Goal: Task Accomplishment & Management: Manage account settings

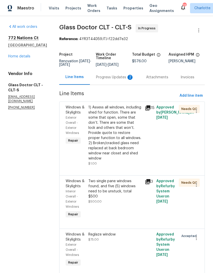
scroll to position [15, 0]
click at [194, 235] on icon "button" at bounding box center [196, 238] width 6 height 6
click at [199, 220] on li "Cancel" at bounding box center [199, 219] width 20 height 8
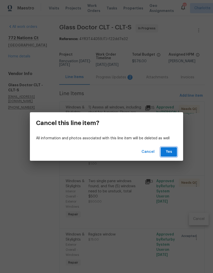
click at [174, 153] on button "Yes" at bounding box center [168, 151] width 16 height 9
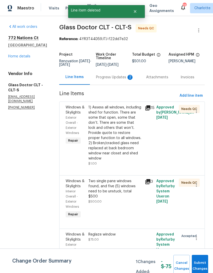
scroll to position [0, 0]
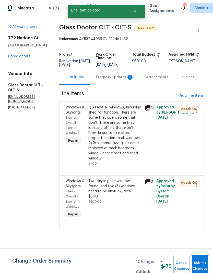
click at [205, 260] on span "Submit Changes" at bounding box center [199, 266] width 11 height 12
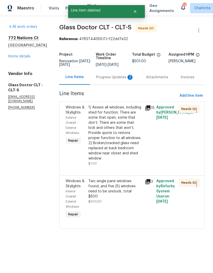
click at [14, 58] on link "Home details" at bounding box center [19, 57] width 22 height 4
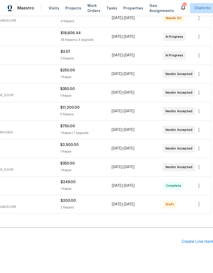
scroll to position [142, 76]
click at [198, 242] on div "Create Line Item" at bounding box center [196, 242] width 31 height 5
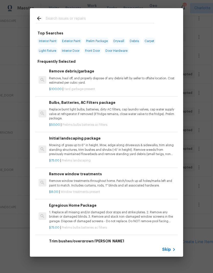
click at [91, 22] on input "text" at bounding box center [100, 19] width 108 height 8
type input "Over"
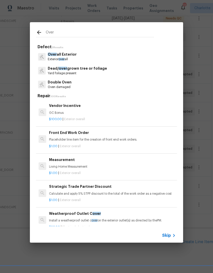
click at [59, 60] on p "Exterior over all" at bounding box center [62, 59] width 29 height 4
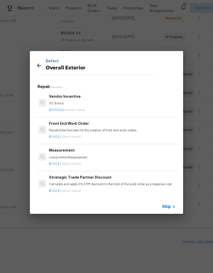
click at [40, 65] on icon at bounding box center [39, 65] width 6 height 6
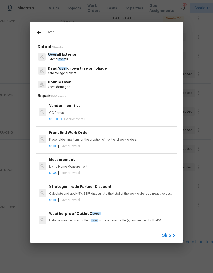
click at [57, 33] on input "Over" at bounding box center [100, 33] width 108 height 8
type input "O"
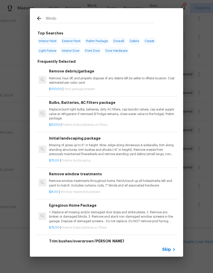
type input "Window"
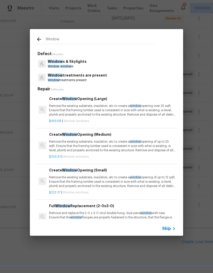
click at [52, 62] on span "Window" at bounding box center [55, 62] width 15 height 4
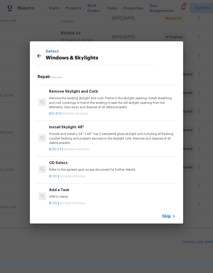
scroll to position [375, 0]
click at [127, 195] on p "HPM to detail" at bounding box center [112, 197] width 127 height 4
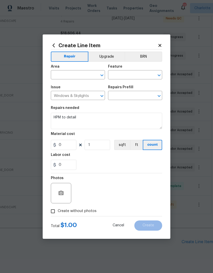
type input "Add a Task $1.00"
type input "1"
click at [84, 77] on input "text" at bounding box center [71, 75] width 40 height 8
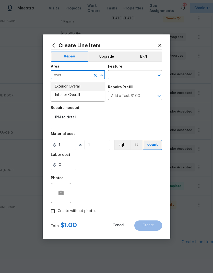
click at [89, 88] on li "Exterior Overall" at bounding box center [78, 86] width 54 height 8
type input "Exterior Overall"
click at [129, 76] on input "text" at bounding box center [128, 75] width 40 height 8
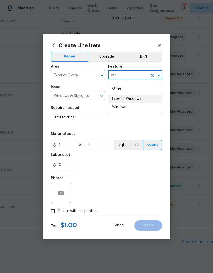
click at [148, 98] on li "Exterior Windows" at bounding box center [135, 99] width 54 height 8
type input "Exterior Windows"
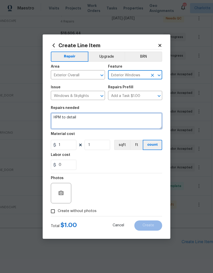
click at [111, 118] on textarea "HPM to detail" at bounding box center [106, 121] width 111 height 16
type textarea "H"
click at [59, 119] on textarea "Deglaze" at bounding box center [106, 121] width 111 height 16
type textarea "Reglaze windows"
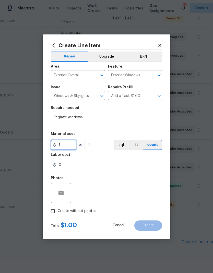
click at [69, 146] on input "1" at bounding box center [64, 145] width 26 height 10
type input "75"
click at [90, 162] on div "0" at bounding box center [106, 165] width 111 height 10
click at [56, 214] on input "Create without photos" at bounding box center [53, 211] width 10 height 10
checkbox input "true"
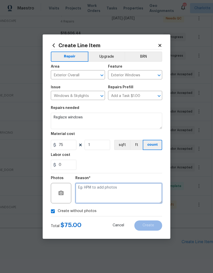
click at [135, 194] on textarea at bounding box center [118, 193] width 87 height 20
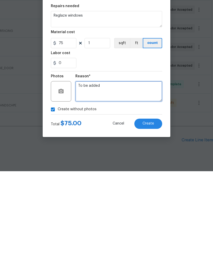
type textarea "To be added"
click at [156, 220] on button "Create" at bounding box center [148, 225] width 28 height 10
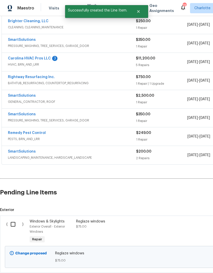
scroll to position [190, 0]
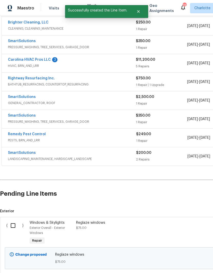
click at [13, 220] on input "checkbox" at bounding box center [15, 225] width 15 height 11
checkbox input "true"
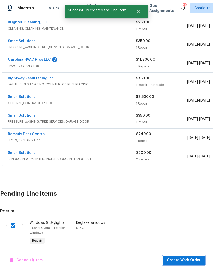
click at [191, 261] on span "Create Work Order" at bounding box center [184, 260] width 34 height 6
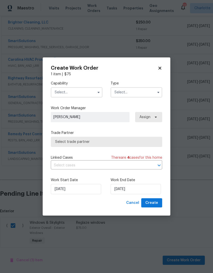
click at [82, 93] on input "text" at bounding box center [77, 92] width 52 height 10
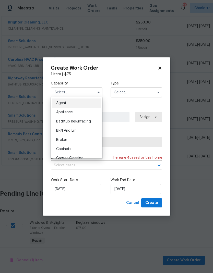
click at [82, 93] on input "text" at bounding box center [77, 92] width 52 height 10
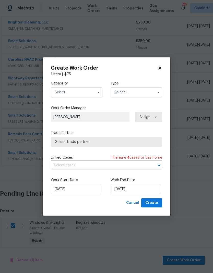
click at [88, 93] on input "text" at bounding box center [77, 92] width 52 height 10
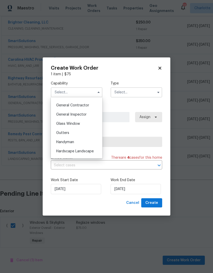
scroll to position [245, 0]
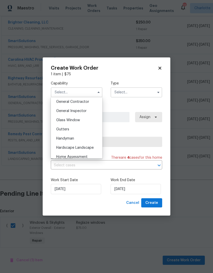
click at [82, 121] on div "Glass Window" at bounding box center [76, 120] width 49 height 9
type input "Glass Window"
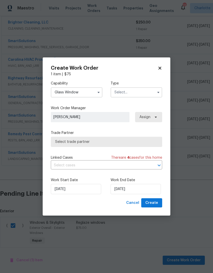
click at [143, 94] on input "text" at bounding box center [136, 92] width 52 height 10
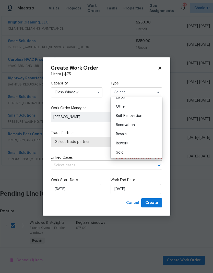
scroll to position [61, 0]
click at [138, 125] on div "Renovation" at bounding box center [136, 124] width 49 height 9
type input "Renovation"
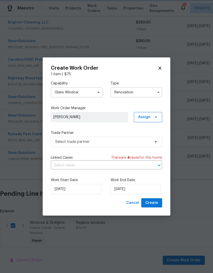
scroll to position [0, 0]
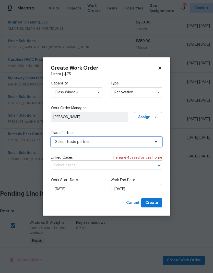
click at [148, 144] on span "Select trade partner" at bounding box center [106, 142] width 111 height 10
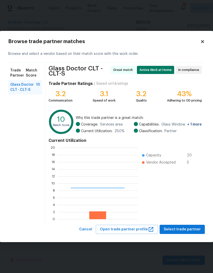
scroll to position [71, 80]
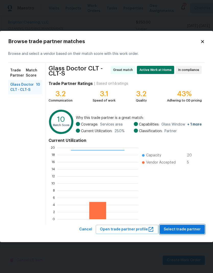
click at [191, 233] on button "Select trade partner" at bounding box center [181, 229] width 45 height 9
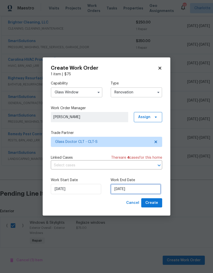
click at [135, 185] on input "9/10/2025" at bounding box center [135, 189] width 50 height 10
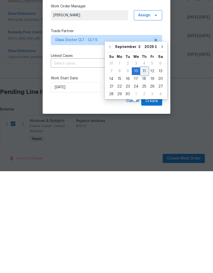
click at [145, 169] on div "11" at bounding box center [144, 172] width 8 height 7
type input "9/11/2025"
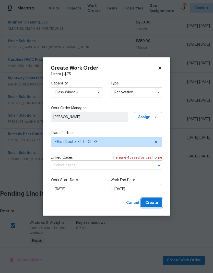
click at [156, 206] on span "Create" at bounding box center [151, 203] width 13 height 6
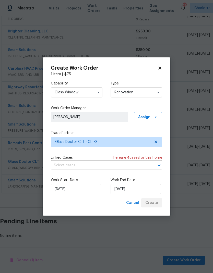
scroll to position [161, 0]
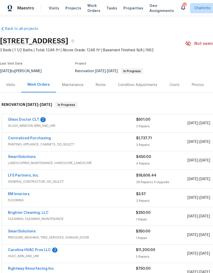
click at [15, 120] on link "Glass Doctor CLT" at bounding box center [23, 120] width 31 height 4
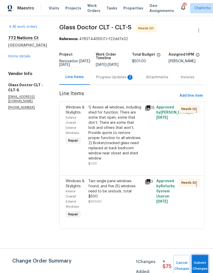
click at [201, 262] on span "Submit Changes" at bounding box center [199, 266] width 11 height 12
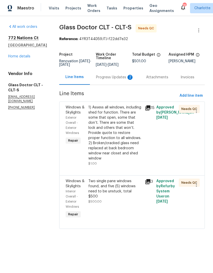
click at [106, 81] on div "Progress Updates 2" at bounding box center [115, 77] width 50 height 15
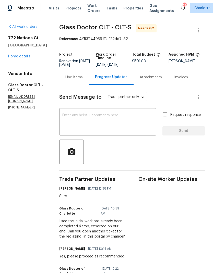
click at [12, 58] on link "Home details" at bounding box center [19, 57] width 22 height 4
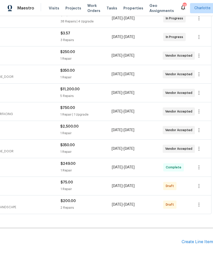
scroll to position [161, 76]
click at [198, 186] on icon "button" at bounding box center [199, 186] width 6 height 6
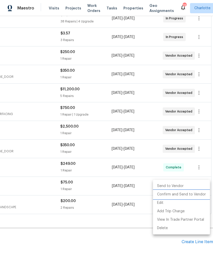
click at [193, 194] on li "Confirm and Send to Vendor" at bounding box center [181, 194] width 57 height 8
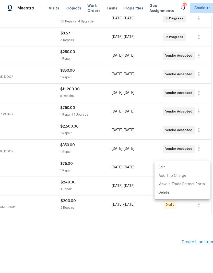
click at [106, 255] on div at bounding box center [106, 136] width 213 height 273
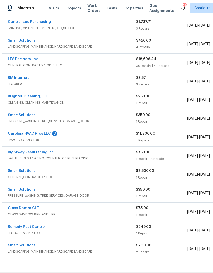
scroll to position [117, 0]
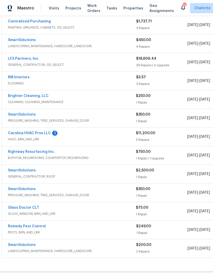
click at [33, 207] on link "Glass Doctor CLT" at bounding box center [23, 208] width 31 height 4
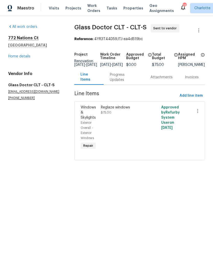
click at [126, 82] on div "Progress Updates" at bounding box center [124, 77] width 28 height 10
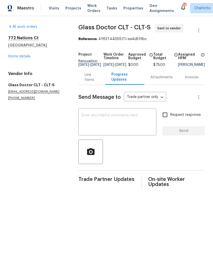
click at [124, 128] on textarea at bounding box center [117, 123] width 72 height 18
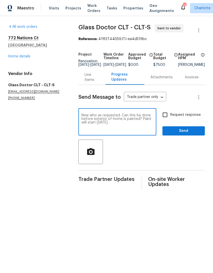
type textarea "New who as requested. Can this be done before exterior of home is painted? Pain…"
click at [166, 119] on input "Request response" at bounding box center [164, 114] width 11 height 11
checkbox input "true"
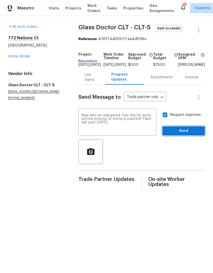
click at [196, 134] on span "Send" at bounding box center [183, 131] width 34 height 6
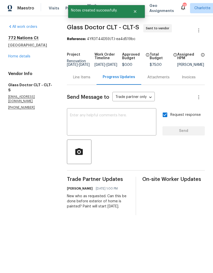
click at [15, 57] on link "Home details" at bounding box center [19, 57] width 22 height 4
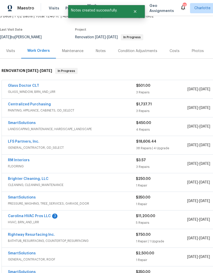
scroll to position [34, 0]
click at [30, 217] on link "Carolina HVAC Pros LLC" at bounding box center [29, 216] width 43 height 4
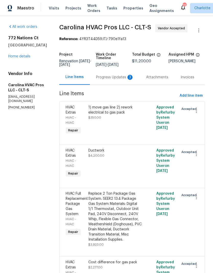
click at [124, 79] on div "Progress Updates 3" at bounding box center [115, 77] width 38 height 5
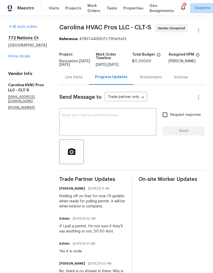
click at [26, 57] on link "Home details" at bounding box center [19, 57] width 22 height 4
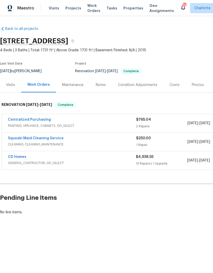
click at [15, 157] on link "CD Homes" at bounding box center [17, 157] width 18 height 4
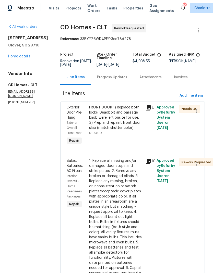
click at [109, 79] on div "Progress Updates" at bounding box center [112, 77] width 30 height 5
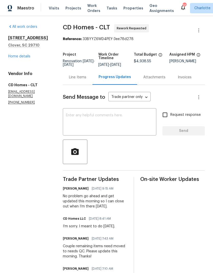
click at [79, 81] on div "Line Items" at bounding box center [78, 77] width 30 height 15
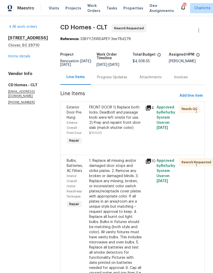
click at [147, 105] on icon at bounding box center [148, 107] width 5 height 5
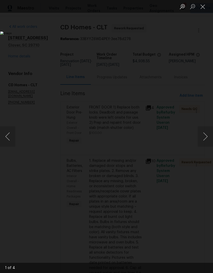
click at [203, 134] on button "Next image" at bounding box center [204, 136] width 15 height 20
click at [202, 135] on button "Next image" at bounding box center [204, 136] width 15 height 20
click at [202, 134] on button "Next image" at bounding box center [204, 136] width 15 height 20
click at [200, 134] on button "Next image" at bounding box center [204, 136] width 15 height 20
click at [199, 134] on button "Next image" at bounding box center [204, 136] width 15 height 20
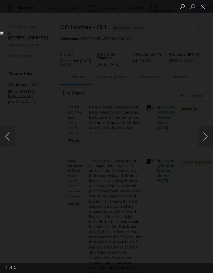
click at [200, 139] on button "Next image" at bounding box center [204, 136] width 15 height 20
click at [199, 137] on button "Next image" at bounding box center [204, 136] width 15 height 20
click at [200, 10] on button "Close lightbox" at bounding box center [202, 6] width 10 height 9
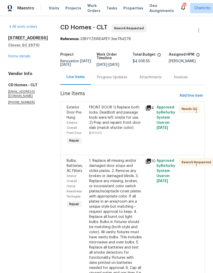
click at [10, 58] on link "Home details" at bounding box center [19, 57] width 22 height 4
